Goal: Information Seeking & Learning: Learn about a topic

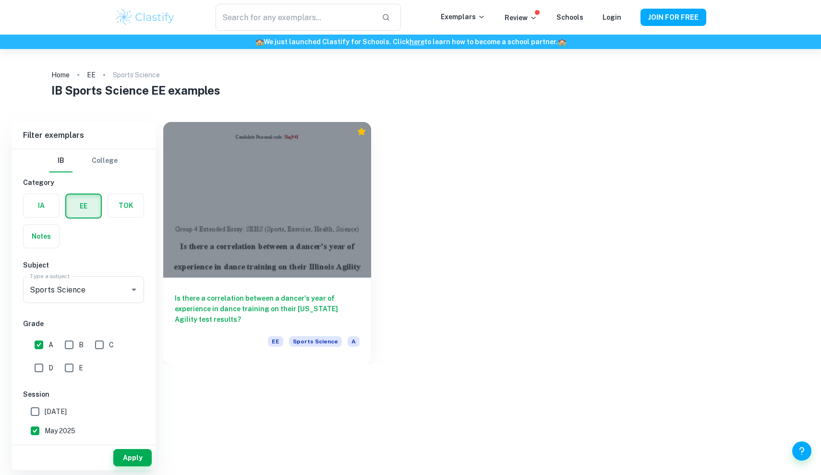
checkbox input "true"
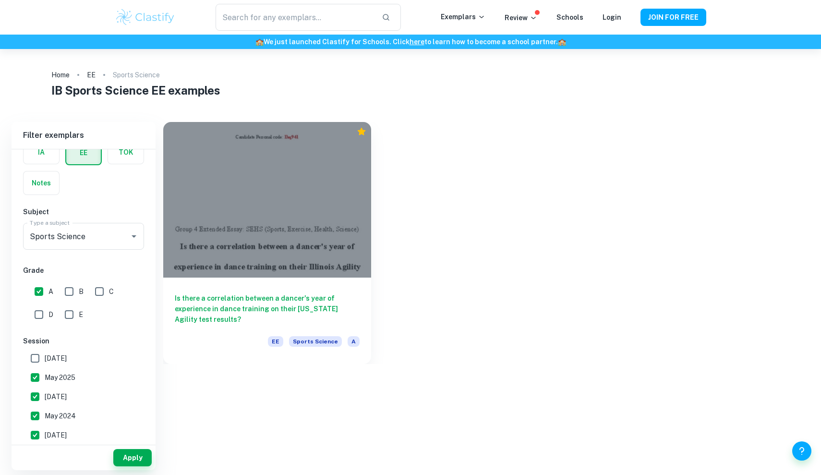
click at [55, 380] on span "May 2025" at bounding box center [60, 377] width 31 height 11
click at [45, 380] on input "May 2025" at bounding box center [34, 377] width 19 height 19
checkbox input "false"
click at [136, 462] on button "Apply" at bounding box center [132, 457] width 38 height 17
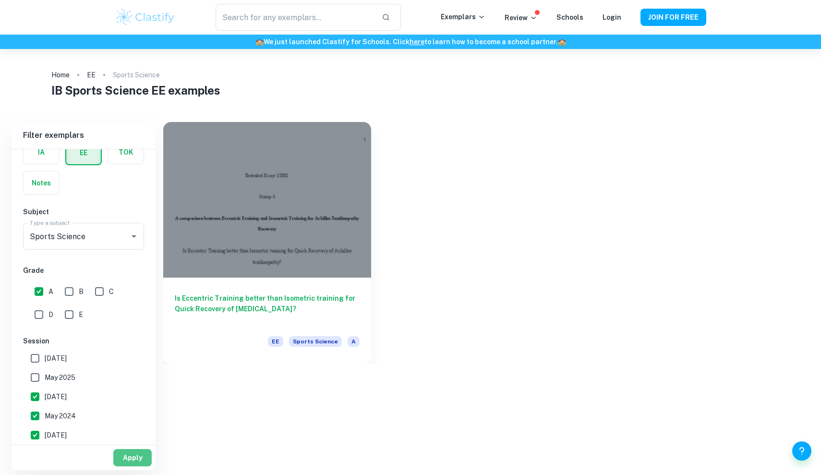
click at [136, 457] on button "Apply" at bounding box center [132, 457] width 38 height 17
click at [66, 298] on input "B" at bounding box center [69, 291] width 19 height 19
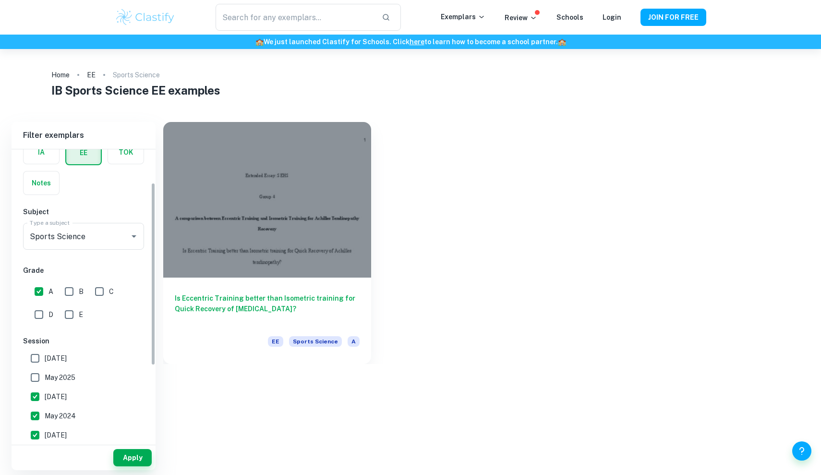
checkbox input "true"
click at [131, 460] on button "Apply" at bounding box center [132, 457] width 38 height 17
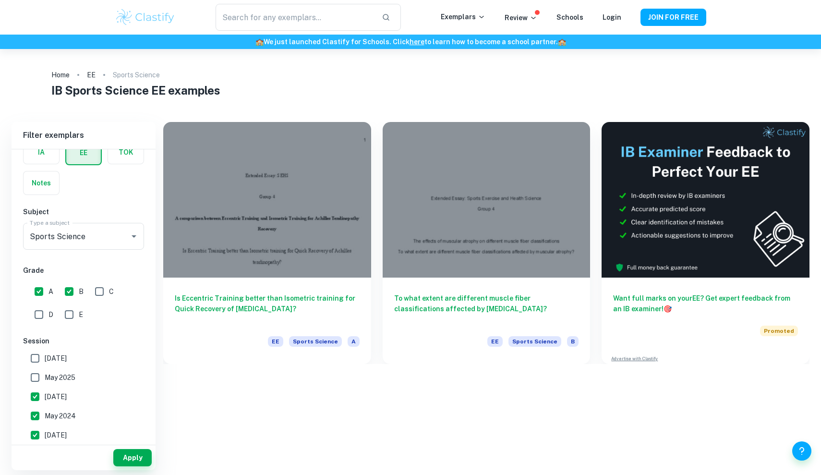
click at [131, 460] on button "Apply" at bounding box center [132, 457] width 38 height 17
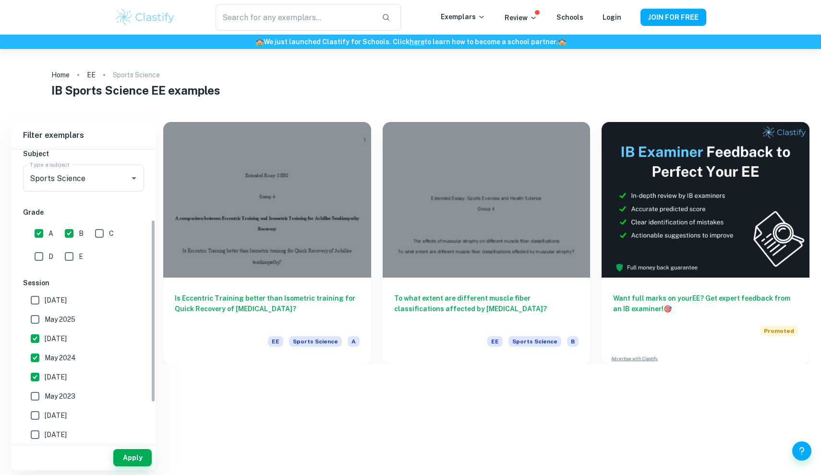
click at [74, 397] on span "May 2023" at bounding box center [60, 396] width 31 height 11
click at [45, 397] on input "May 2023" at bounding box center [34, 395] width 19 height 19
checkbox input "true"
click at [67, 411] on span "[DATE]" at bounding box center [56, 415] width 22 height 11
click at [45, 411] on input "[DATE]" at bounding box center [34, 414] width 19 height 19
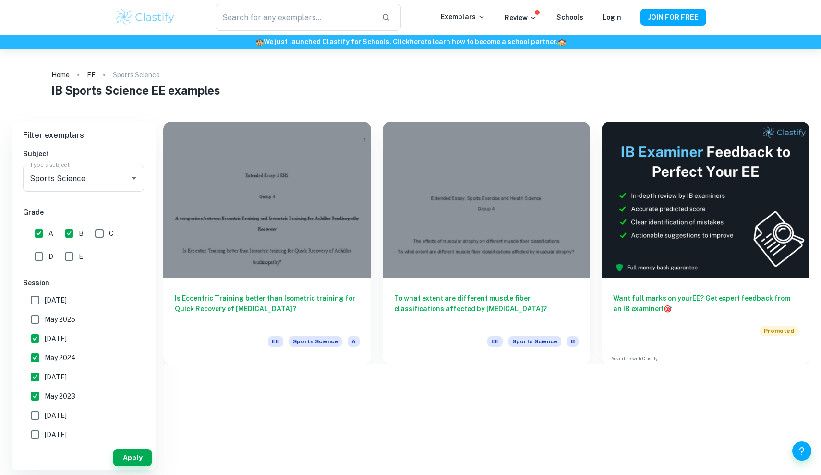
checkbox input "true"
click at [131, 455] on button "Apply" at bounding box center [132, 457] width 38 height 17
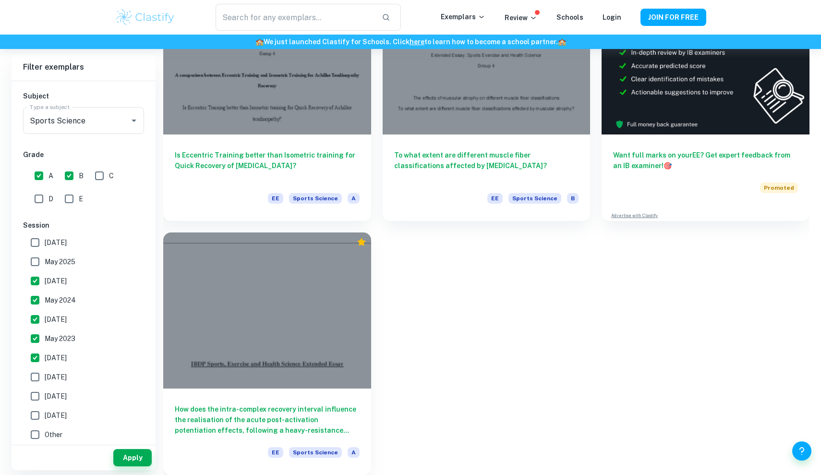
scroll to position [143, 0]
click at [505, 102] on div at bounding box center [486, 53] width 208 height 155
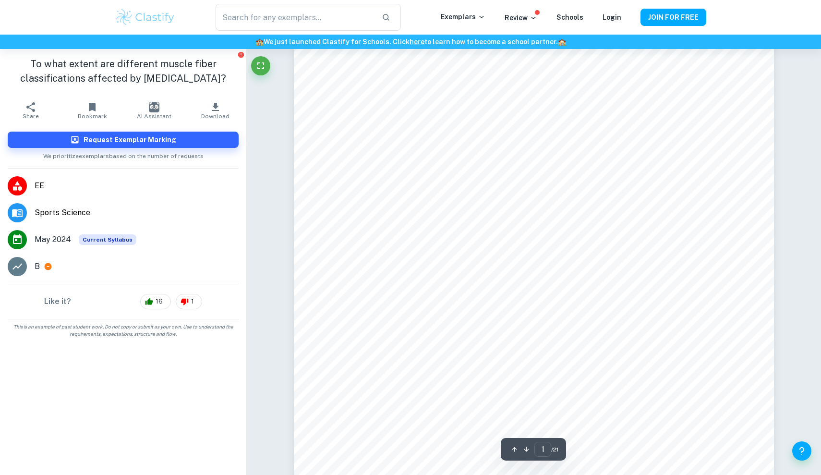
scroll to position [97, 0]
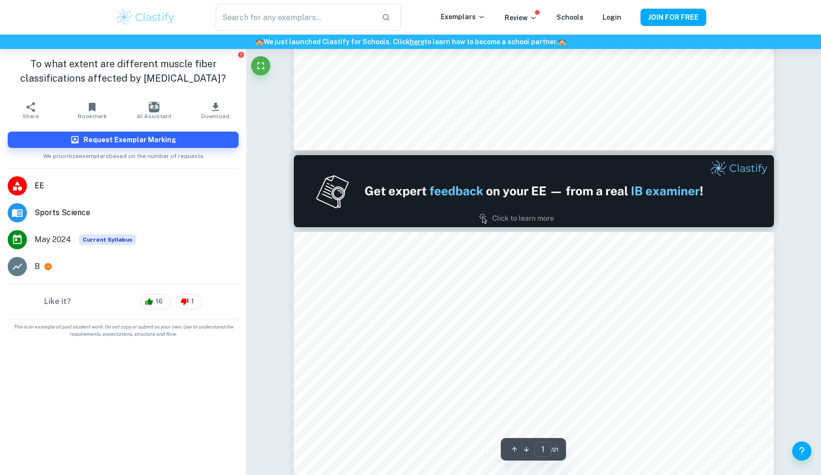
type input "2"
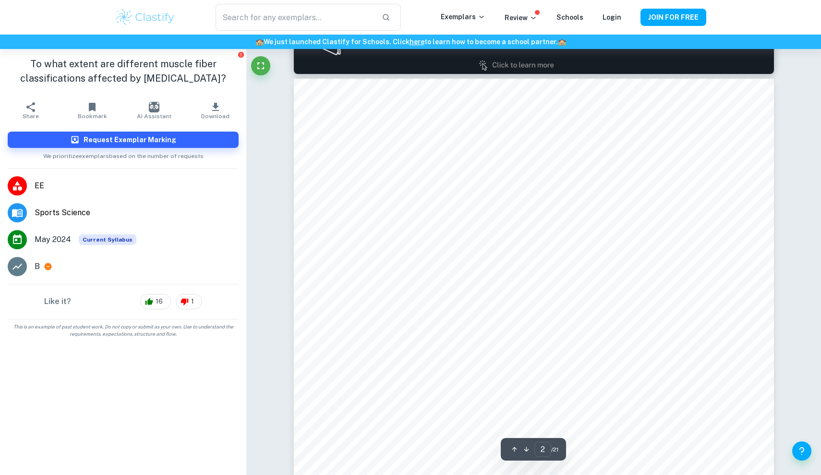
scroll to position [688, 0]
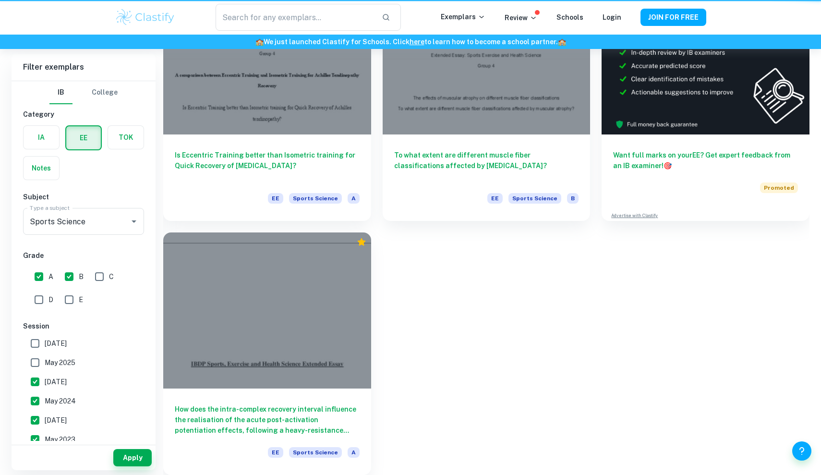
scroll to position [143, 0]
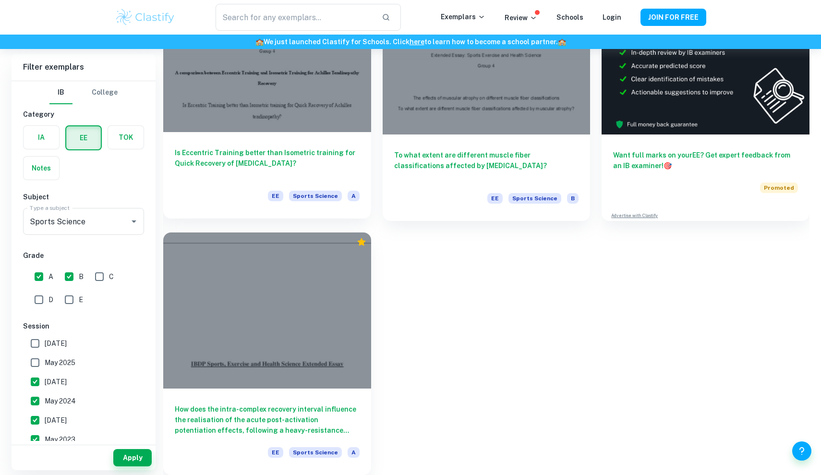
click at [266, 158] on h6 "Is Eccentric Training better than Isometric training for Quick Recovery of [MED…" at bounding box center [267, 163] width 185 height 32
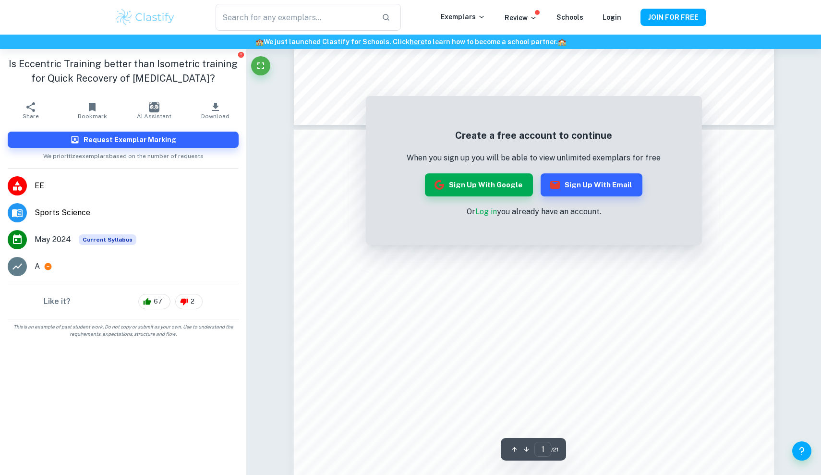
scroll to position [544, 0]
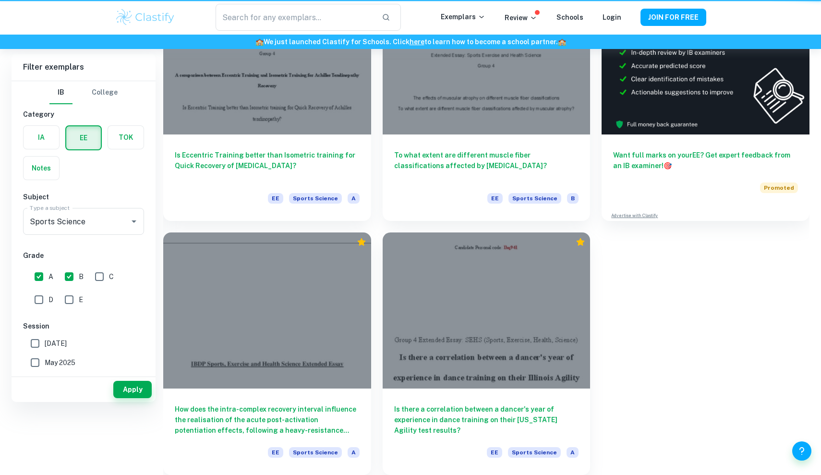
scroll to position [143, 0]
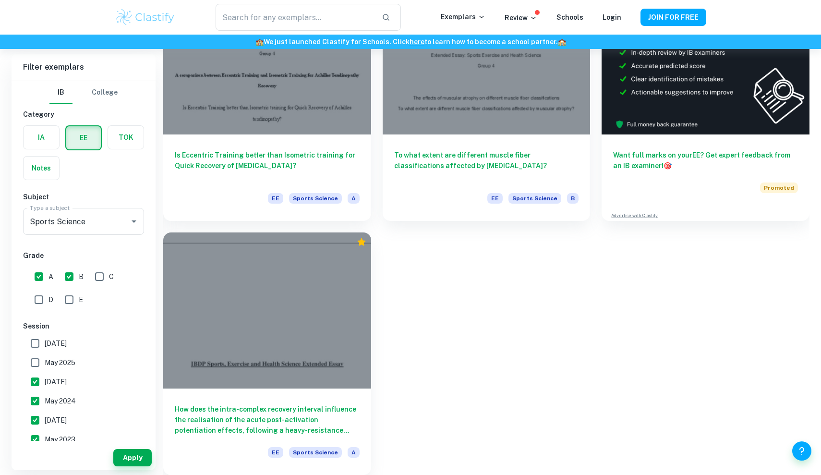
click at [97, 279] on input "C" at bounding box center [99, 276] width 19 height 19
checkbox input "true"
click at [45, 274] on input "A" at bounding box center [38, 276] width 19 height 19
checkbox input "false"
click at [135, 459] on button "Apply" at bounding box center [132, 457] width 38 height 17
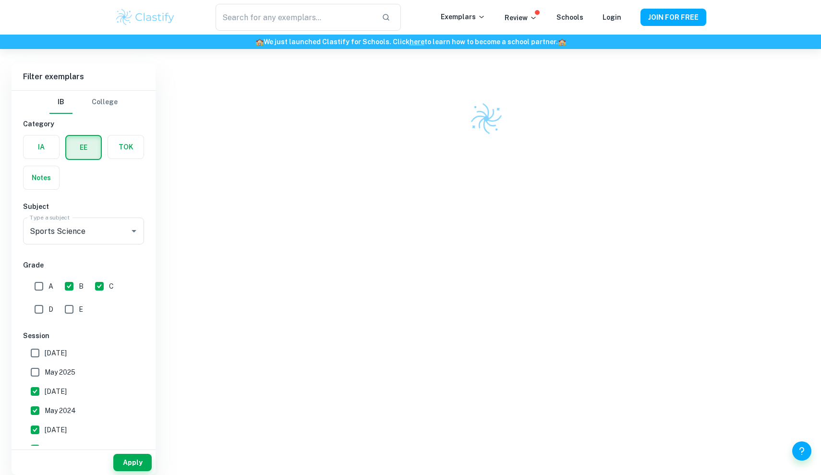
scroll to position [49, 0]
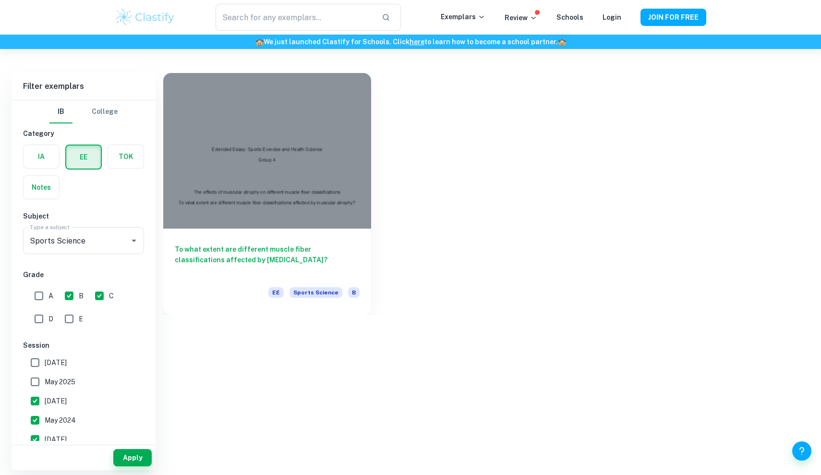
click at [105, 295] on input "C" at bounding box center [99, 295] width 19 height 19
checkbox input "false"
click at [133, 465] on button "Apply" at bounding box center [132, 457] width 38 height 17
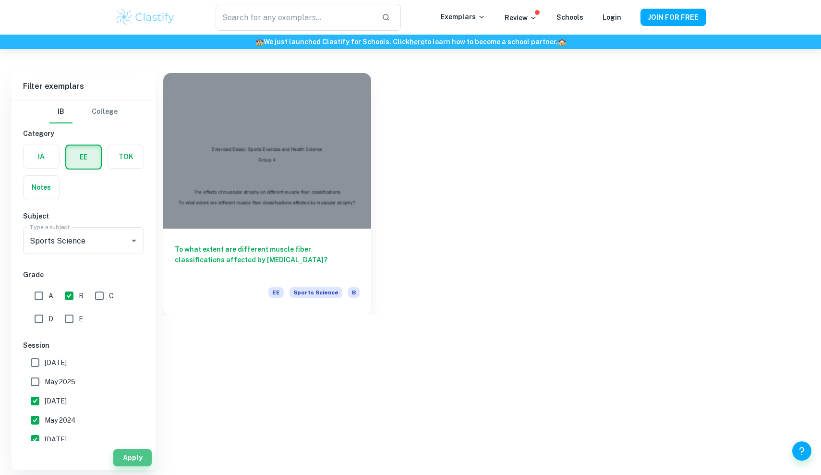
click at [133, 465] on button "Apply" at bounding box center [132, 457] width 38 height 17
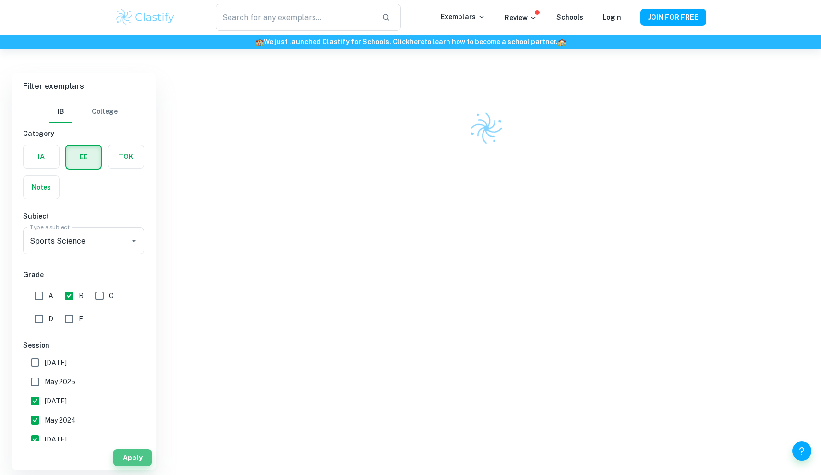
click at [133, 465] on button "Apply" at bounding box center [132, 457] width 38 height 17
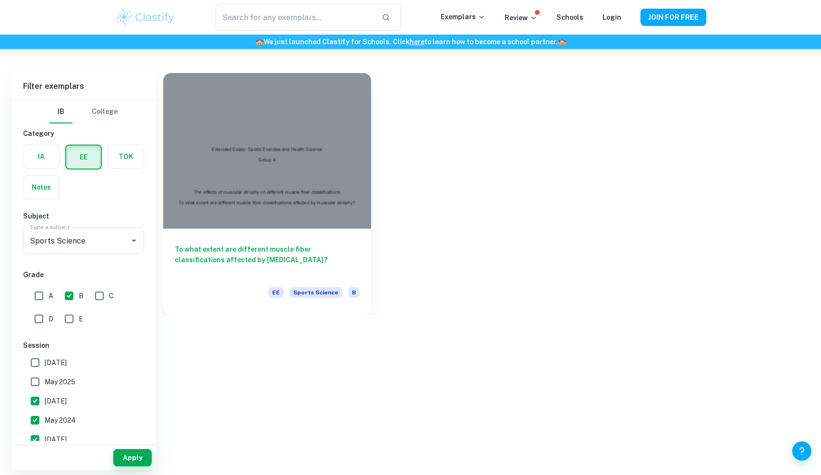
click at [133, 465] on button "Apply" at bounding box center [132, 457] width 38 height 17
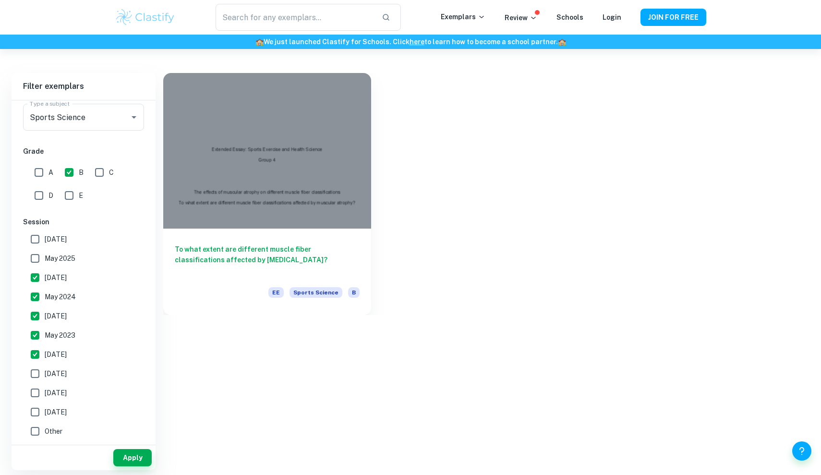
click at [80, 383] on label "[DATE]" at bounding box center [80, 392] width 111 height 19
click at [45, 383] on input "[DATE]" at bounding box center [34, 392] width 19 height 19
checkbox input "true"
click at [78, 377] on label "[DATE]" at bounding box center [80, 373] width 111 height 19
click at [45, 377] on input "[DATE]" at bounding box center [34, 373] width 19 height 19
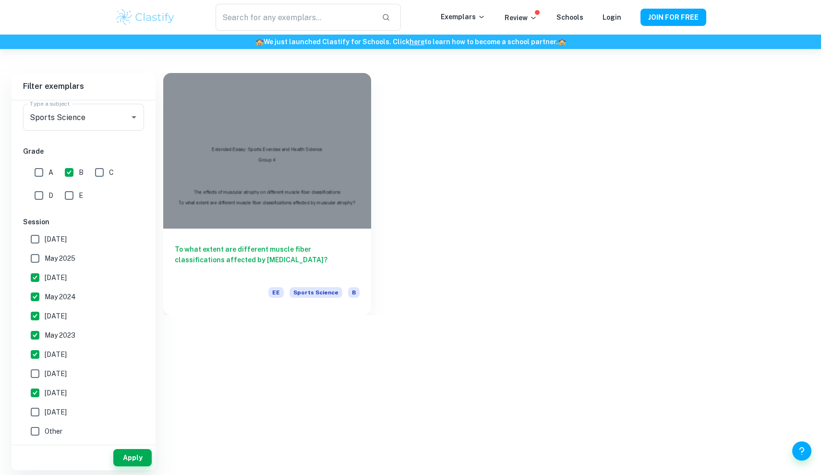
checkbox input "true"
click at [131, 463] on button "Apply" at bounding box center [132, 457] width 38 height 17
click at [48, 255] on span "May 2025" at bounding box center [60, 258] width 31 height 11
click at [45, 255] on input "May 2025" at bounding box center [34, 258] width 19 height 19
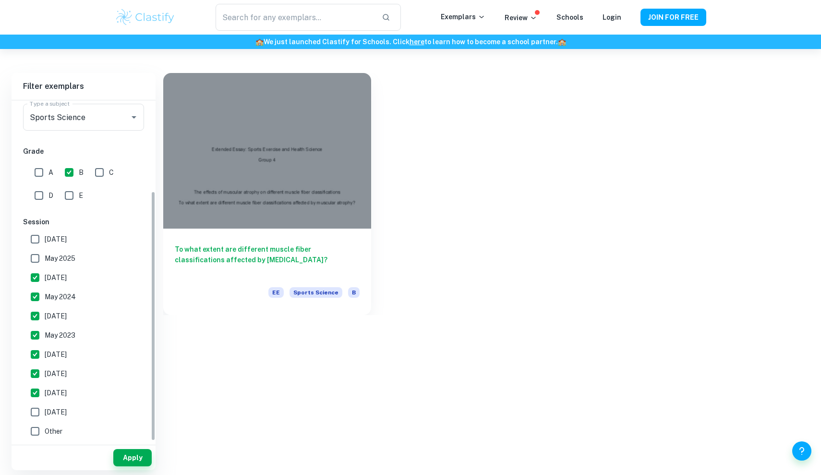
checkbox input "true"
click at [37, 411] on input "[DATE]" at bounding box center [34, 411] width 19 height 19
checkbox input "true"
click at [142, 459] on button "Apply" at bounding box center [132, 457] width 38 height 17
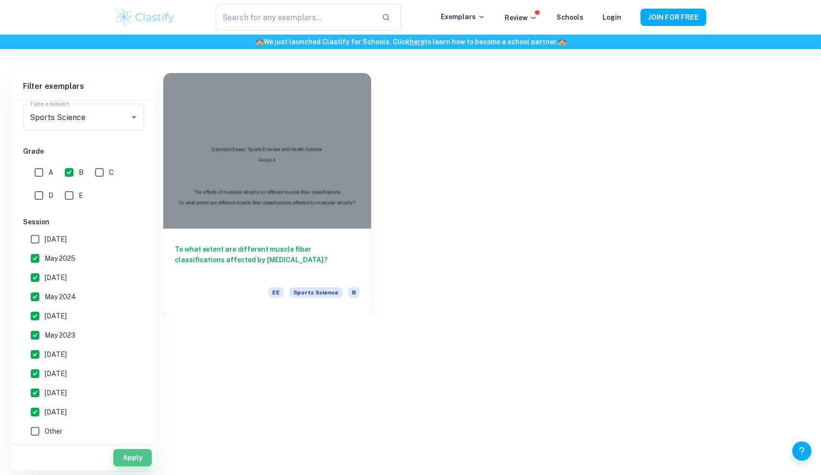
click at [142, 459] on button "Apply" at bounding box center [132, 457] width 38 height 17
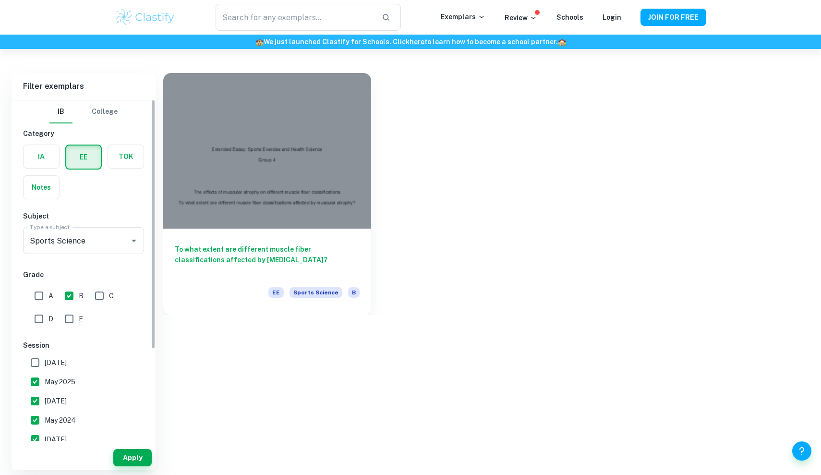
scroll to position [0, 0]
click at [62, 227] on label "Type a subject" at bounding box center [50, 227] width 40 height 8
click at [62, 231] on input "Sports Science" at bounding box center [69, 240] width 85 height 18
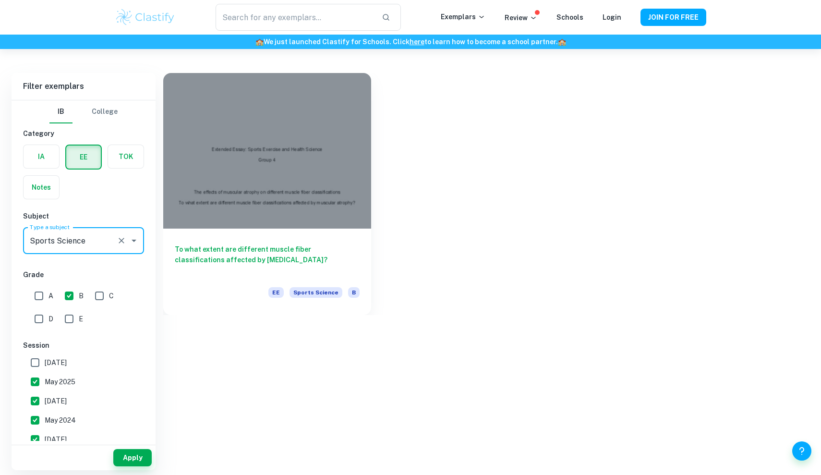
click at [106, 239] on input "Sports Science" at bounding box center [69, 240] width 85 height 18
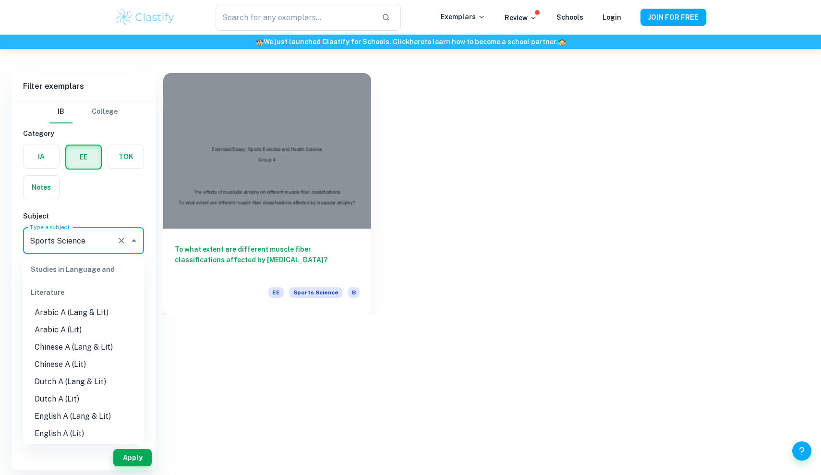
scroll to position [1029, 0]
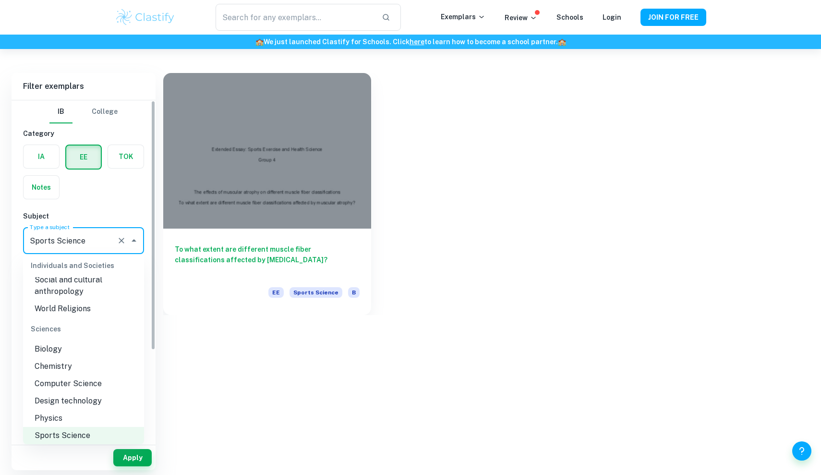
click at [94, 241] on input "Sports Science" at bounding box center [69, 240] width 85 height 18
click at [397, 238] on div "To what extent are different muscle fiber classifications affected by [MEDICAL_…" at bounding box center [480, 187] width 657 height 253
